Goal: Task Accomplishment & Management: Use online tool/utility

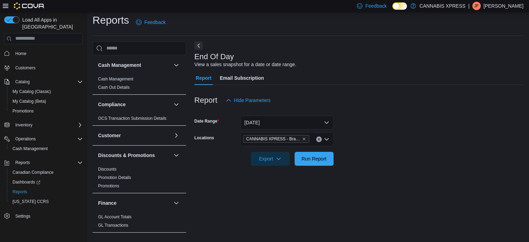
scroll to position [316, 0]
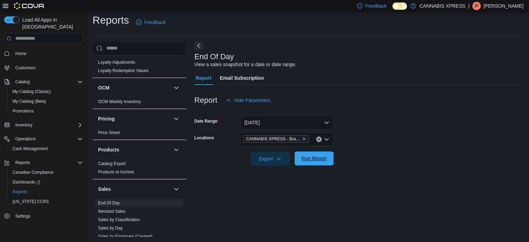
click at [308, 155] on span "Run Report" at bounding box center [313, 158] width 25 height 7
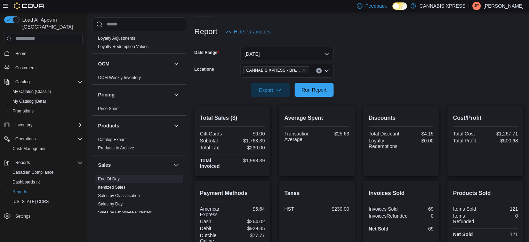
scroll to position [74, 0]
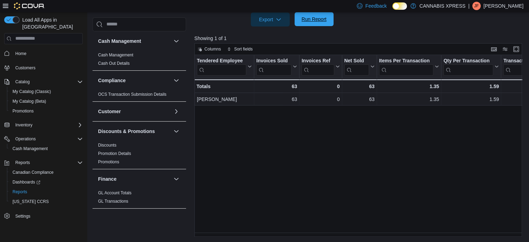
scroll to position [444, 0]
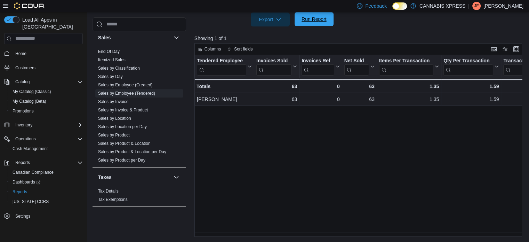
click at [307, 17] on span "Run Report" at bounding box center [313, 19] width 25 height 7
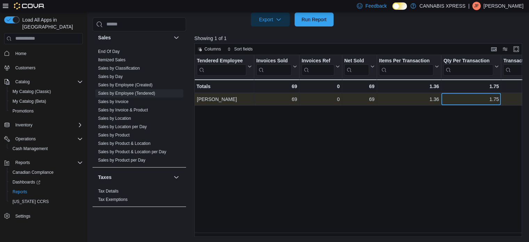
click at [450, 100] on div "1.75" at bounding box center [470, 99] width 55 height 8
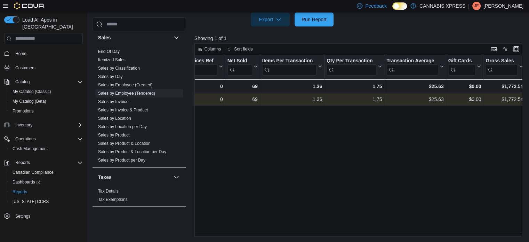
scroll to position [0, 152]
